Goal: Check status

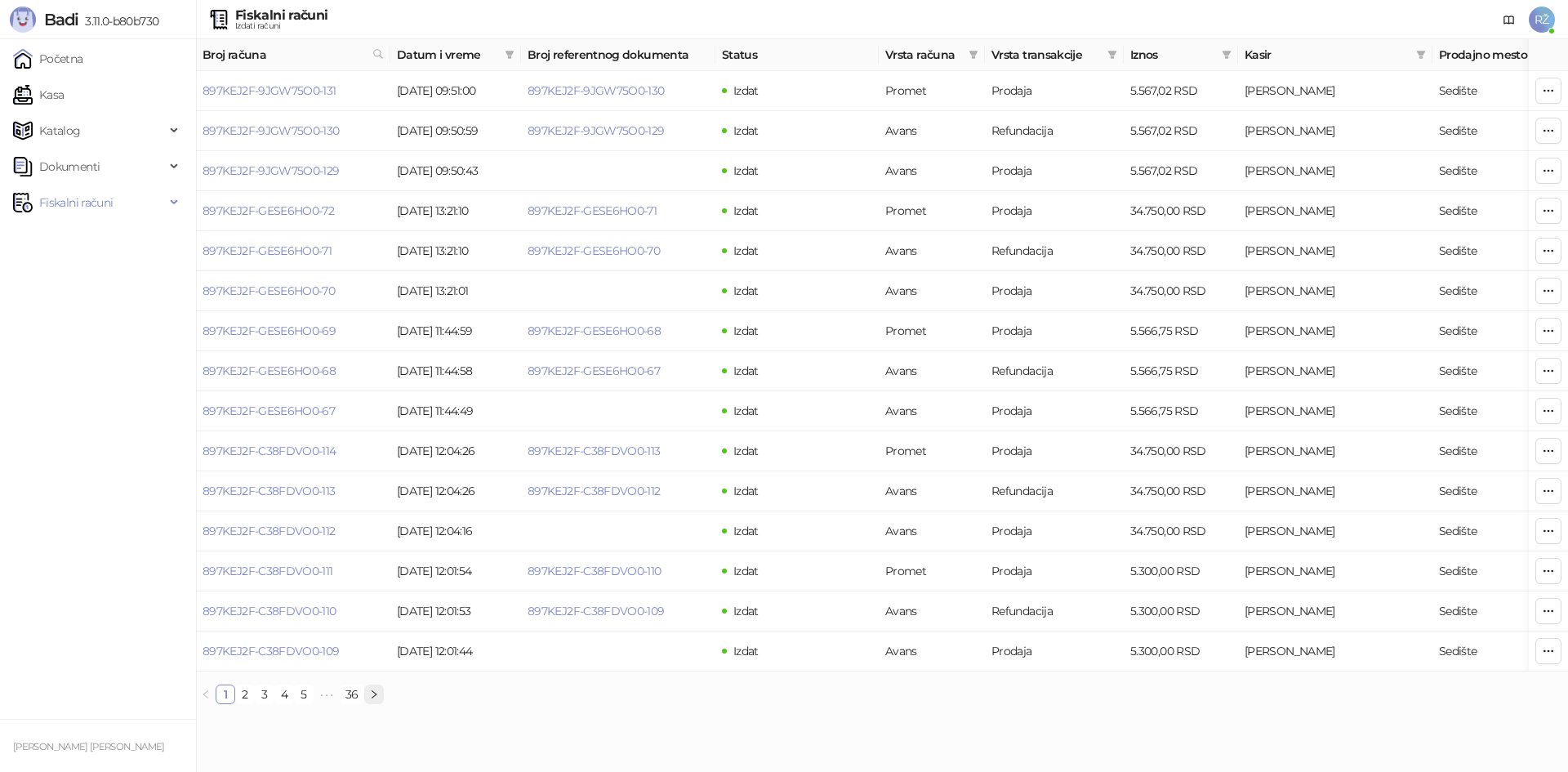
click at [368, 704] on button "button" at bounding box center [374, 694] width 19 height 19
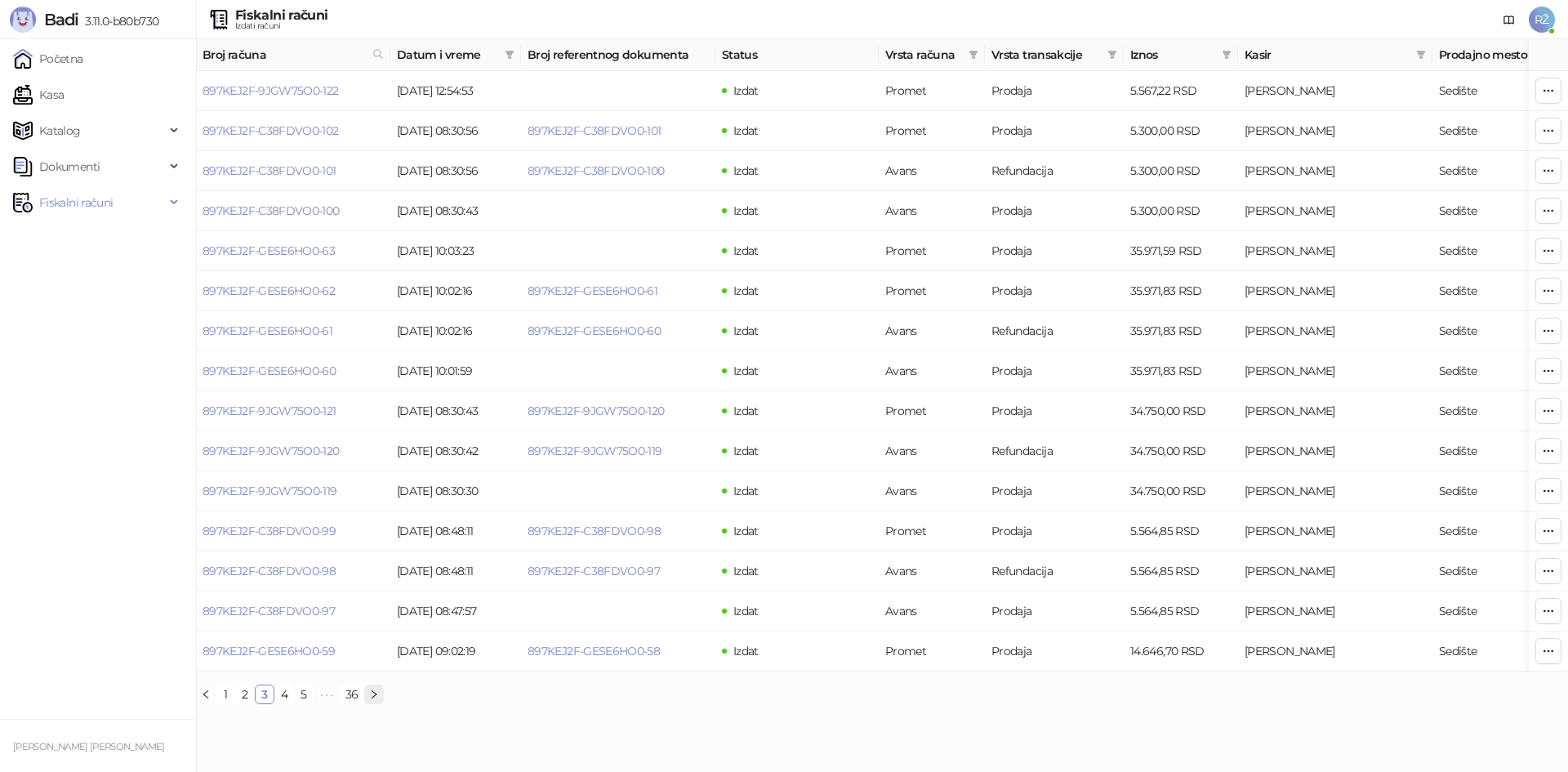
click at [368, 704] on button "button" at bounding box center [374, 694] width 19 height 19
